Goal: Connect with others: Connect with others

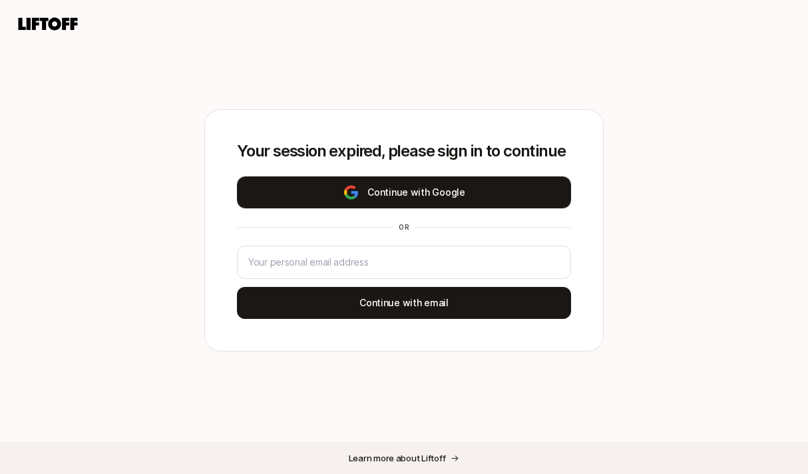
click at [444, 196] on button "Continue with Google" at bounding box center [404, 192] width 334 height 32
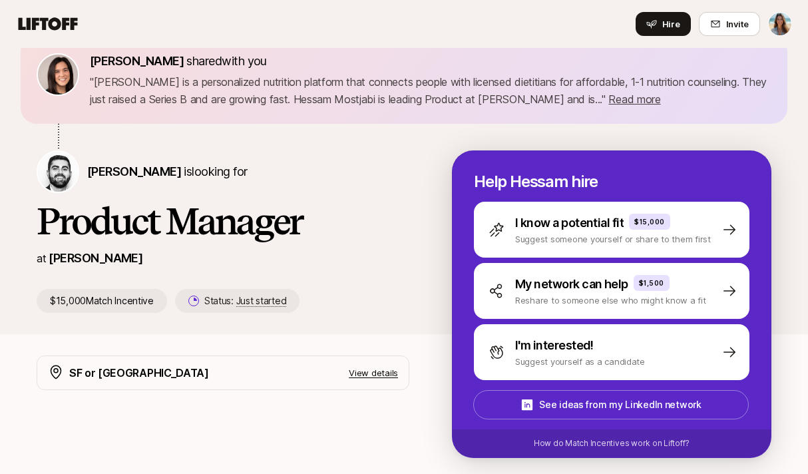
scroll to position [35, 0]
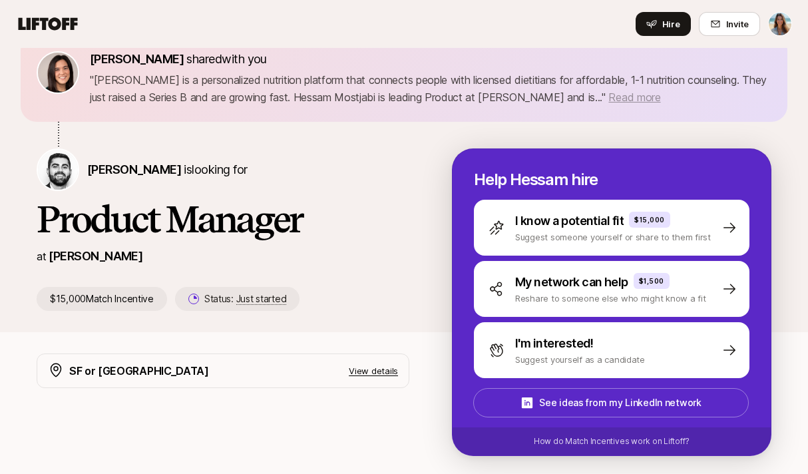
click at [608, 100] on span "Read more" at bounding box center [634, 96] width 52 height 13
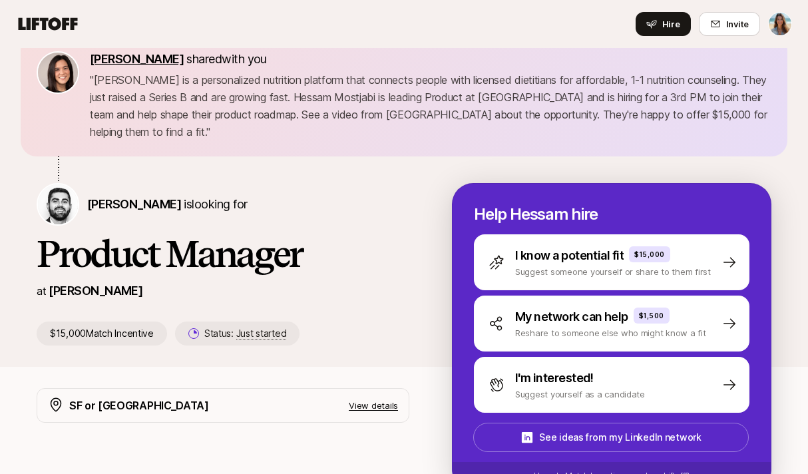
click at [136, 57] on span "[PERSON_NAME]" at bounding box center [137, 59] width 94 height 14
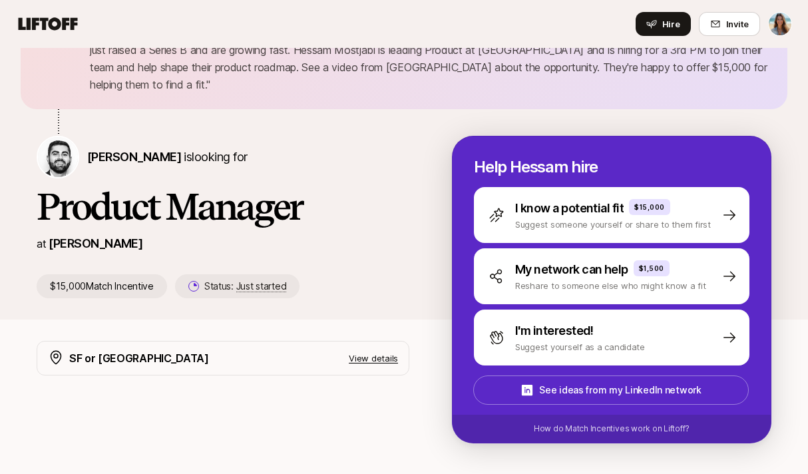
scroll to position [84, 0]
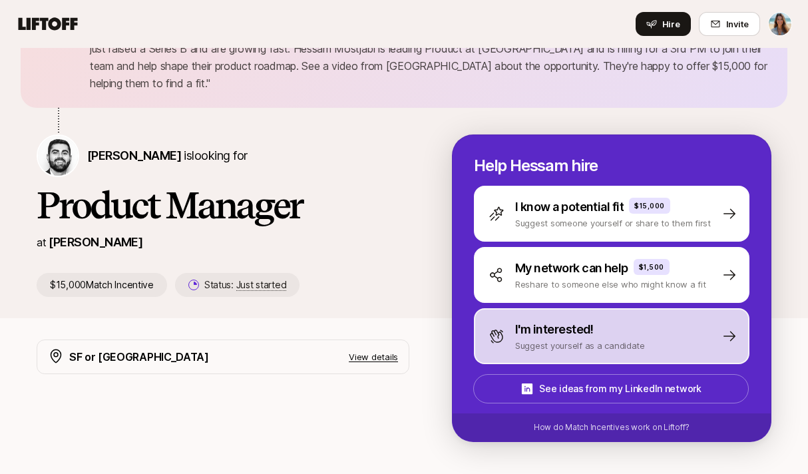
click at [603, 320] on div "I'm interested!" at bounding box center [580, 329] width 130 height 19
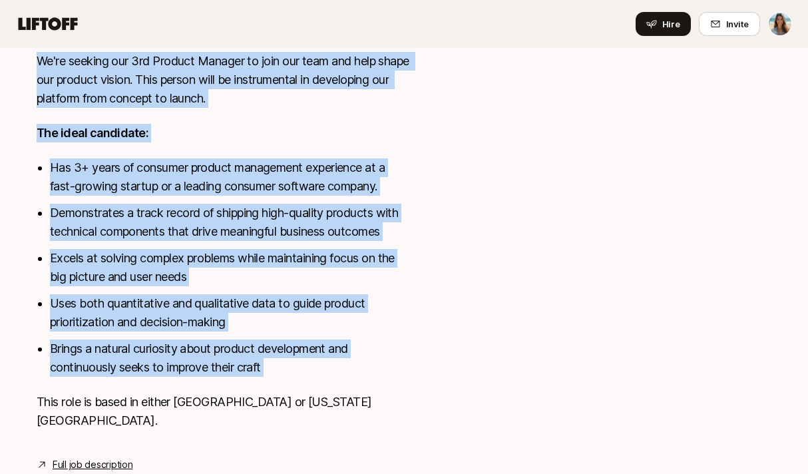
scroll to position [767, 0]
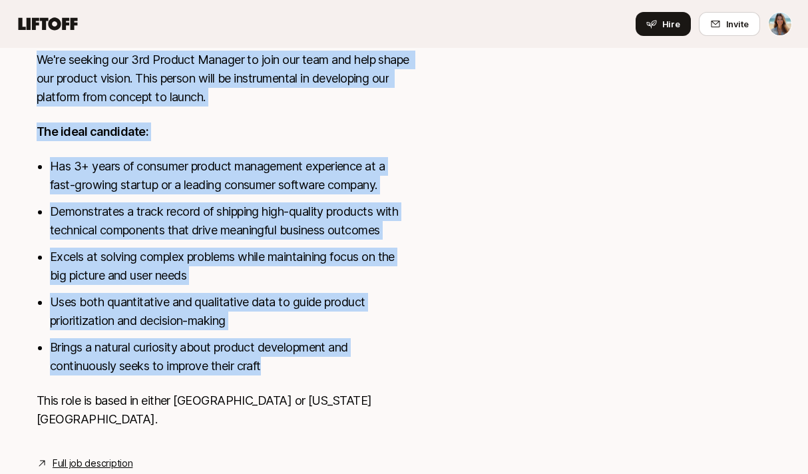
drag, startPoint x: 37, startPoint y: 90, endPoint x: 307, endPoint y: 344, distance: 369.9
click at [307, 344] on div "[PERSON_NAME] is building a first-of-its-kind platform for healthy living, with…" at bounding box center [223, 202] width 373 height 484
copy div "[PERSON_NAME] is building a first-of-its-kind platform for healthy living, with…"
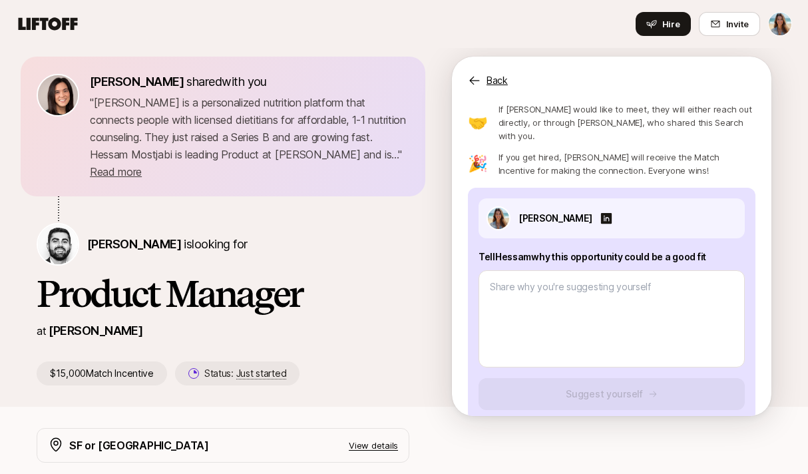
scroll to position [0, 0]
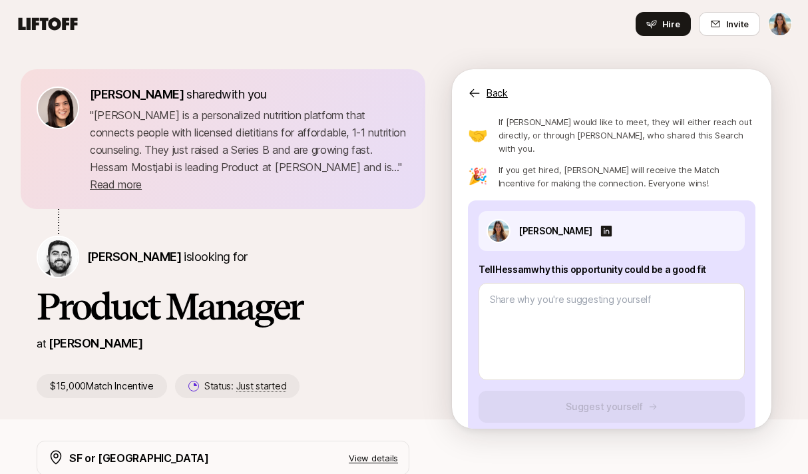
click at [549, 261] on p "Tell Hessam why this opportunity could be a good fit" at bounding box center [611, 269] width 266 height 16
copy p "Tell Hessam why this opportunity could be a good fit"
